Goal: Information Seeking & Learning: Find specific fact

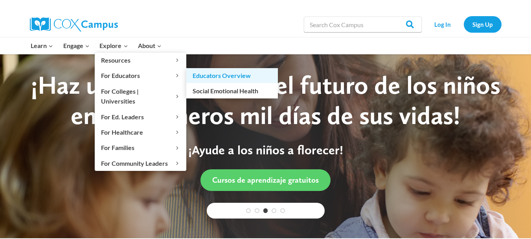
click at [204, 75] on link "Educators Overview" at bounding box center [232, 75] width 92 height 15
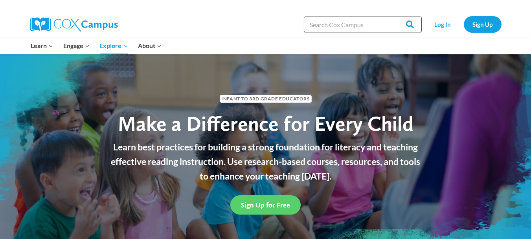
click at [347, 23] on input "Search in [URL][DOMAIN_NAME]" at bounding box center [363, 25] width 118 height 16
type input "math"
click at [391, 17] on input "Search" at bounding box center [406, 25] width 31 height 16
